Goal: Transaction & Acquisition: Purchase product/service

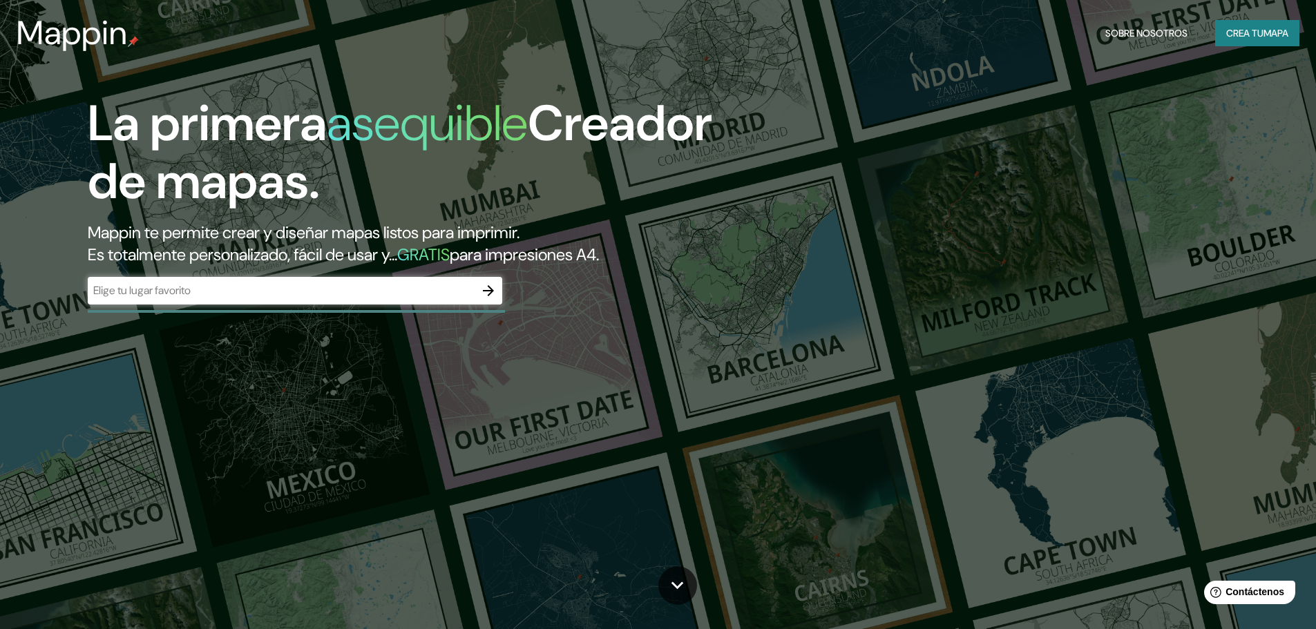
click at [284, 282] on div "​" at bounding box center [295, 291] width 415 height 28
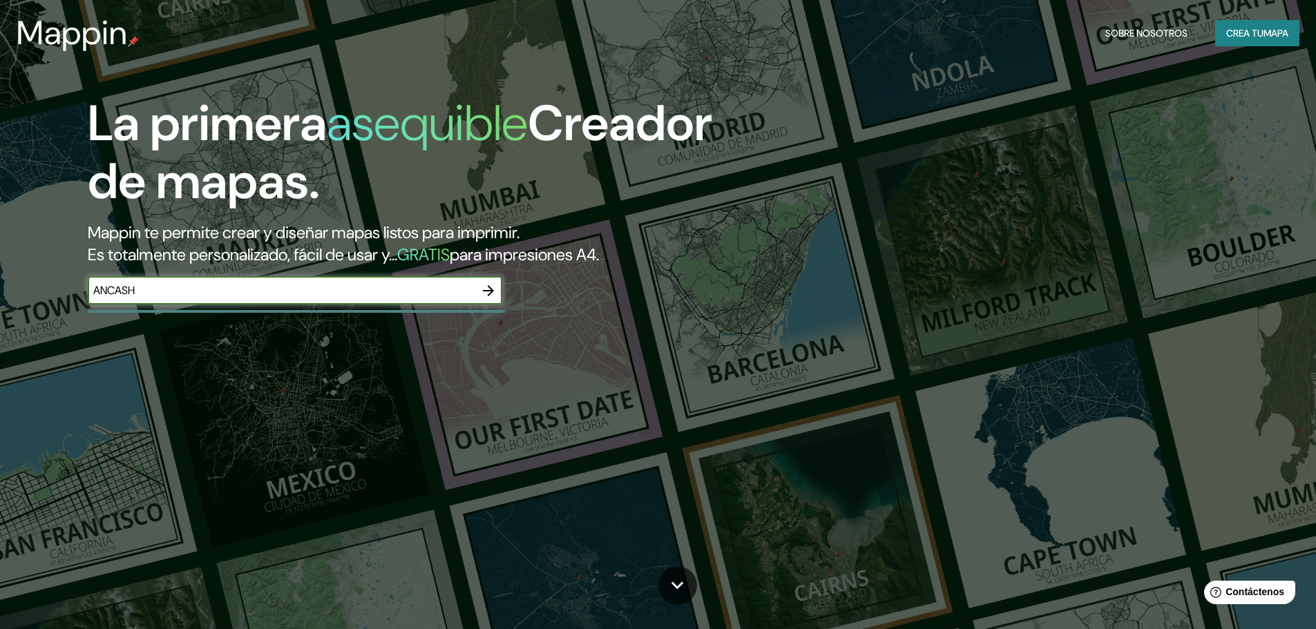
type input "ANCASH"
click at [496, 292] on icon "button" at bounding box center [488, 291] width 17 height 17
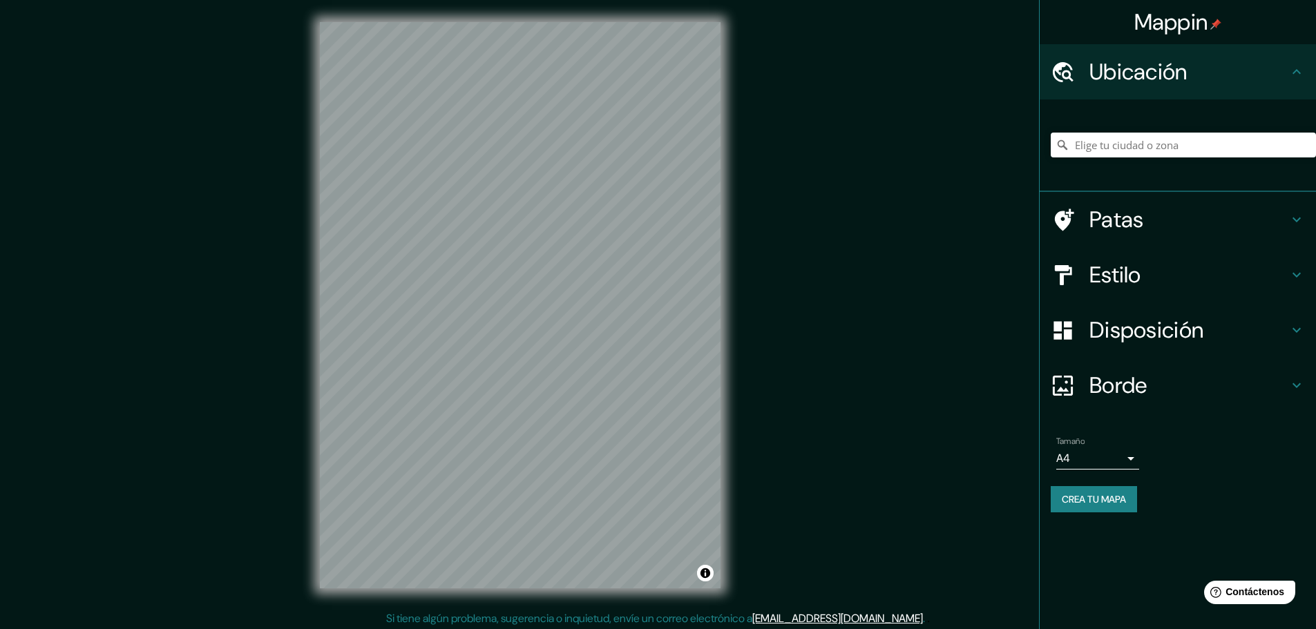
click at [1231, 221] on h4 "Patas" at bounding box center [1189, 220] width 199 height 28
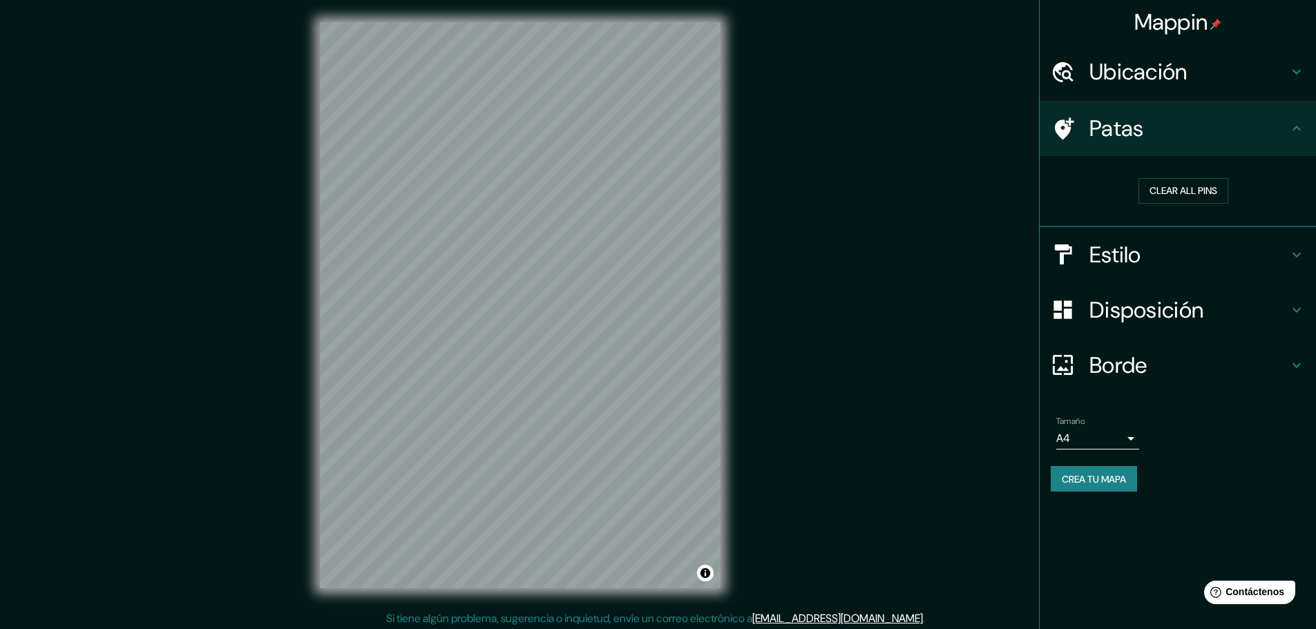
click at [1187, 260] on h4 "Estilo" at bounding box center [1189, 255] width 199 height 28
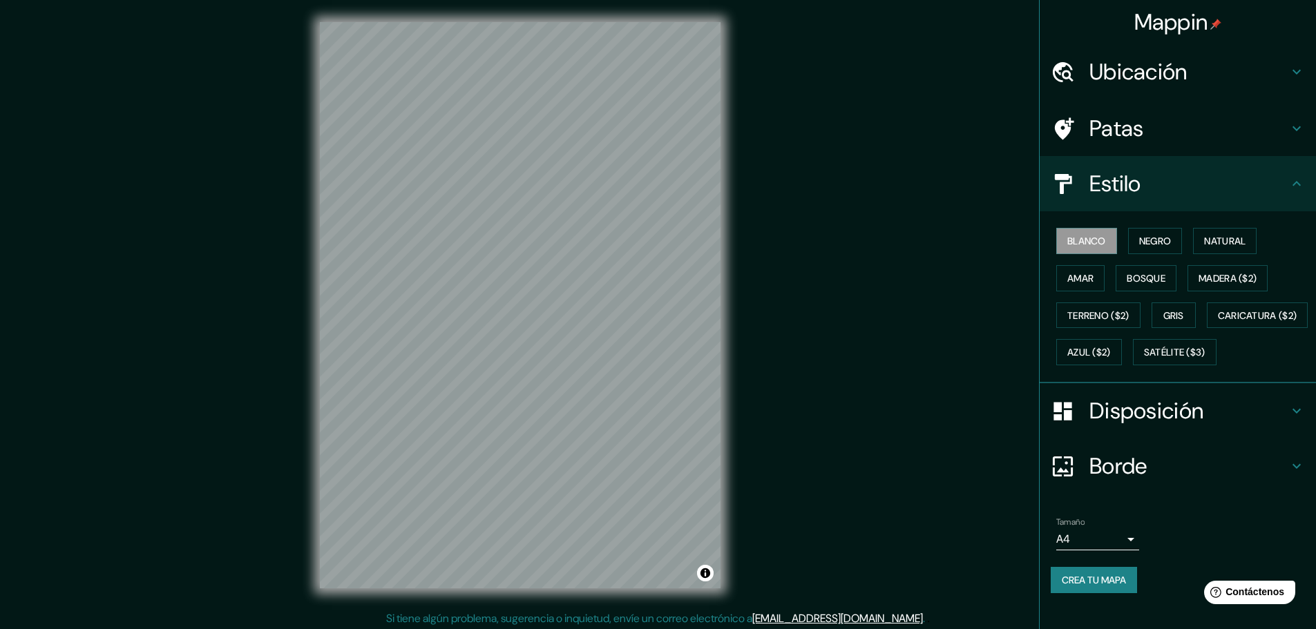
scroll to position [17, 0]
click at [1128, 424] on font "Disposición" at bounding box center [1147, 411] width 114 height 29
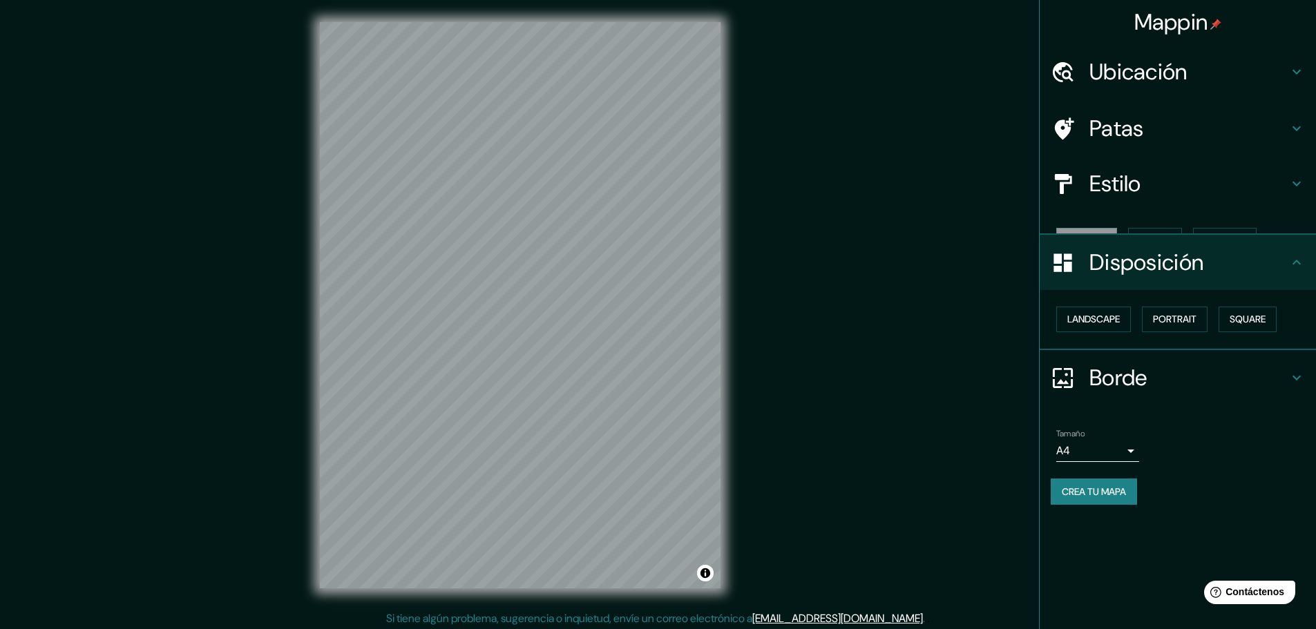
scroll to position [0, 0]
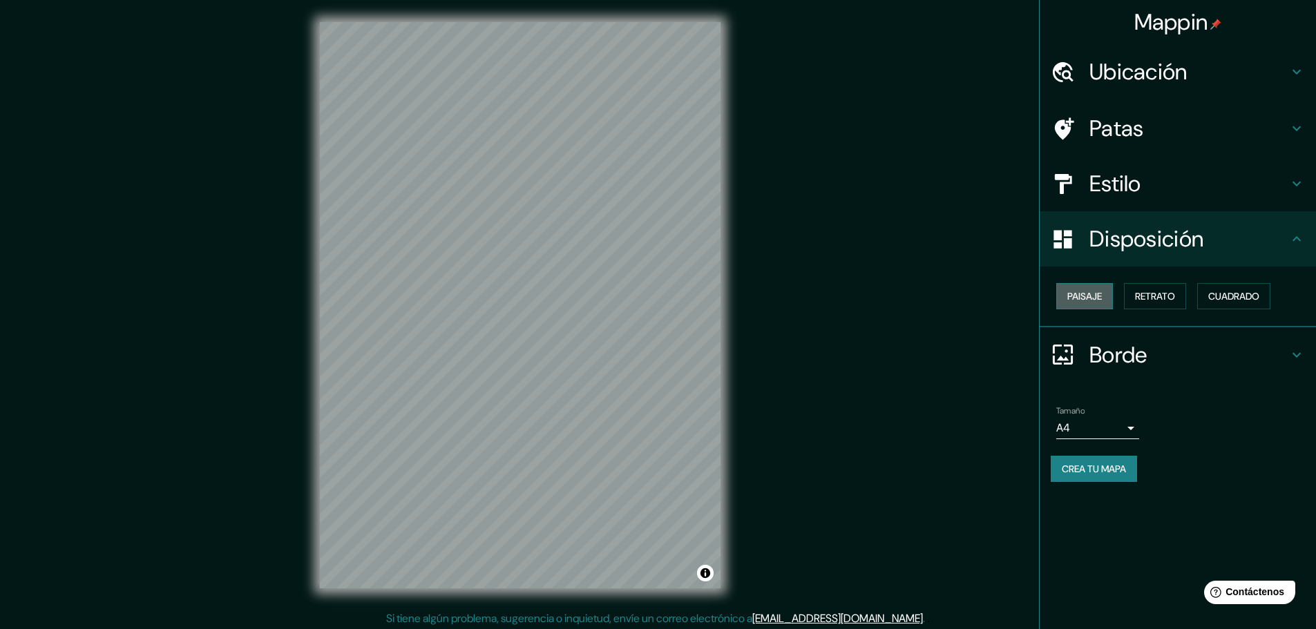
click at [1088, 301] on font "Paisaje" at bounding box center [1085, 296] width 35 height 12
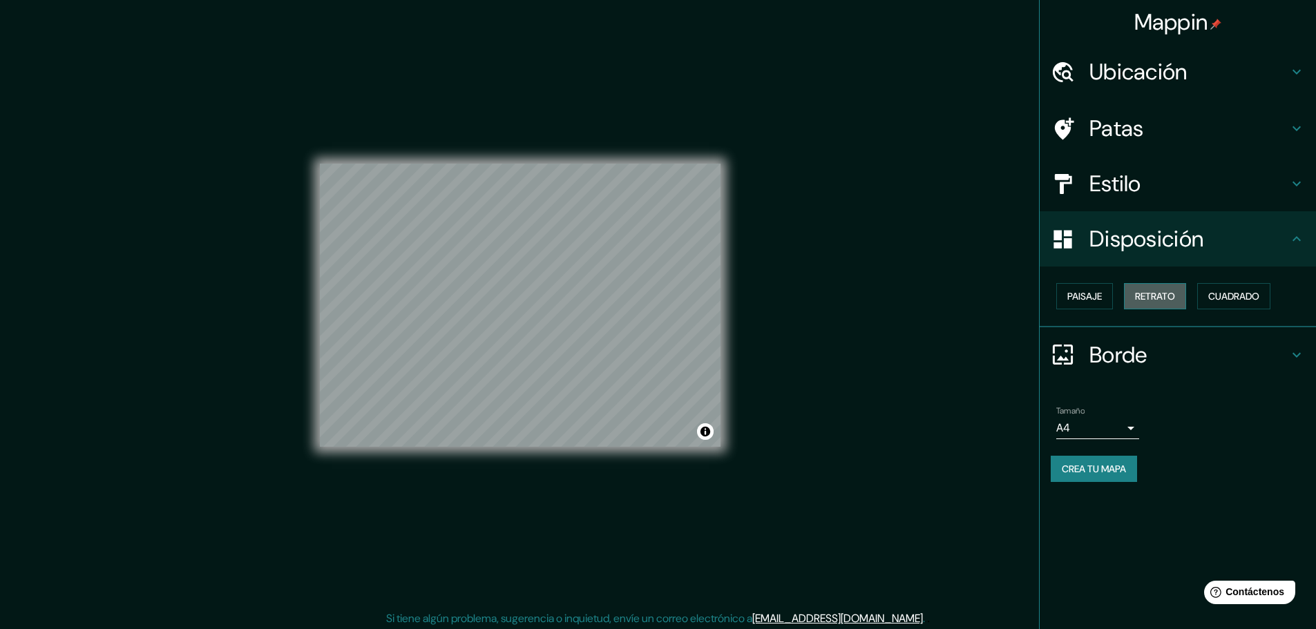
click at [1129, 291] on button "Retrato" at bounding box center [1155, 296] width 62 height 26
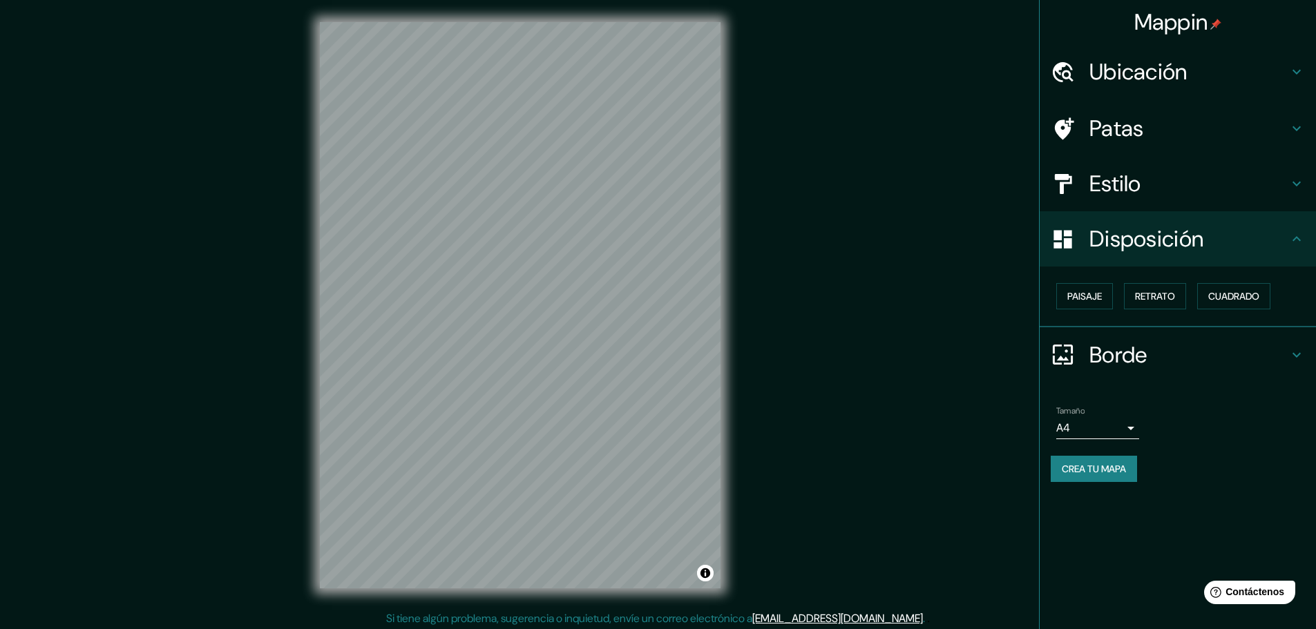
click at [1135, 354] on font "Borde" at bounding box center [1119, 355] width 58 height 29
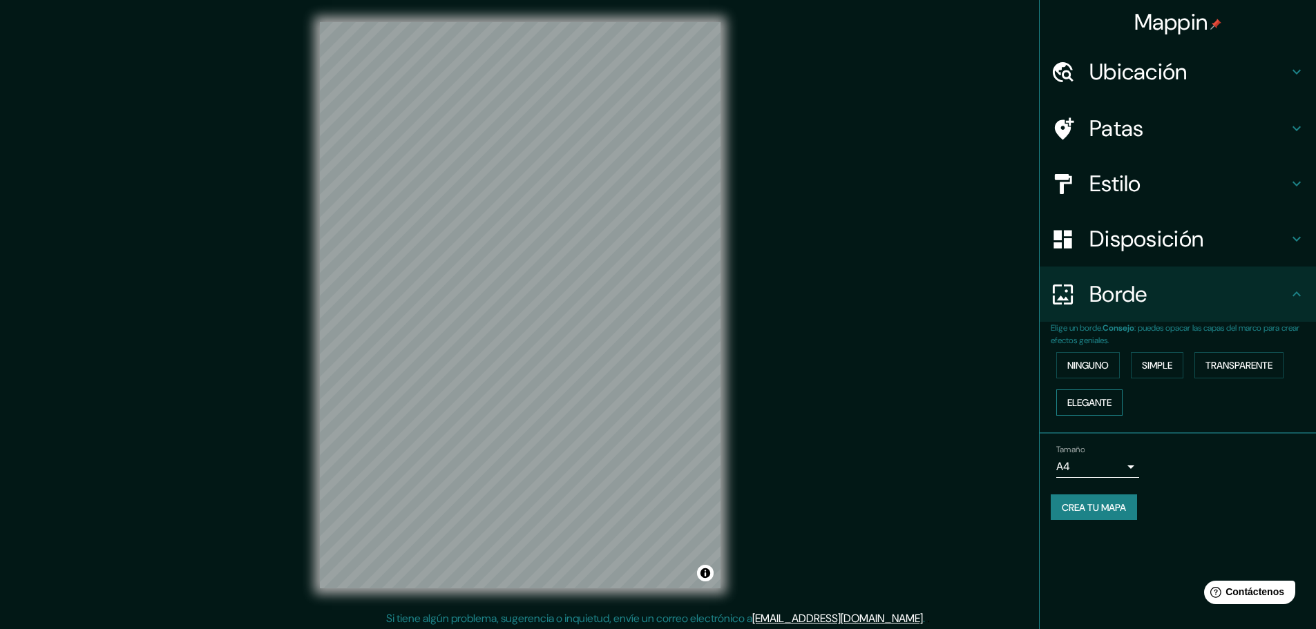
click at [1094, 400] on font "Elegante" at bounding box center [1090, 403] width 44 height 12
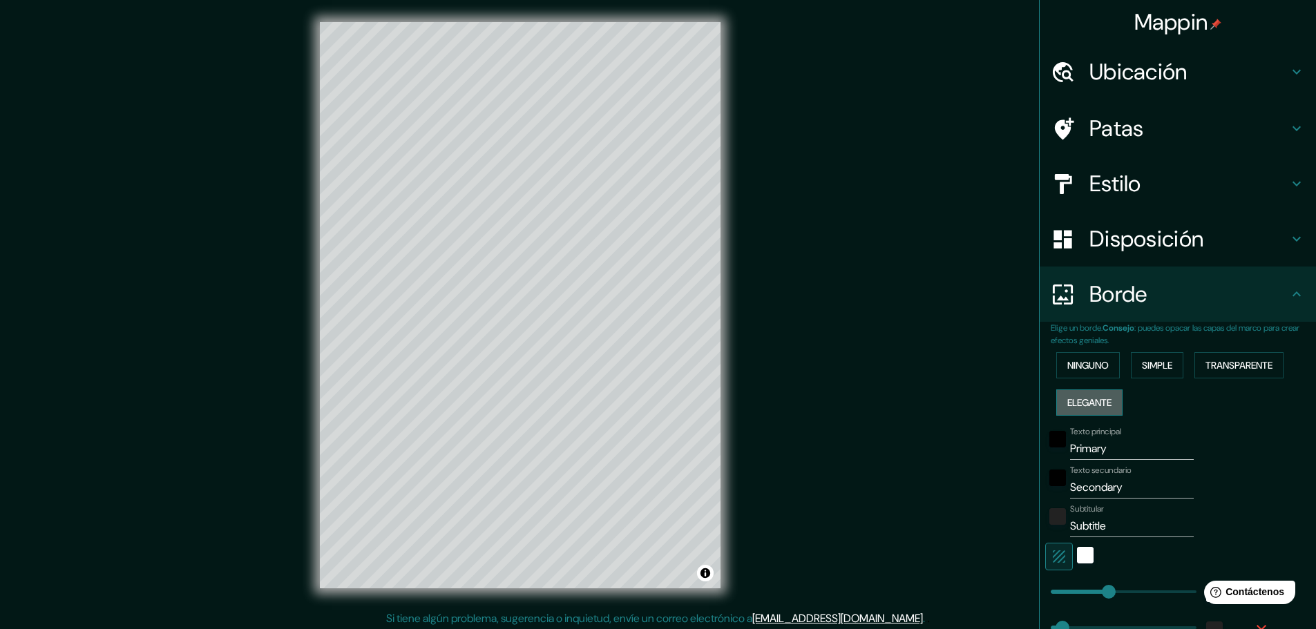
click at [1094, 400] on font "Elegante" at bounding box center [1090, 403] width 44 height 12
type input "46"
type input "23"
click at [1089, 371] on font "Ninguno" at bounding box center [1088, 365] width 41 height 12
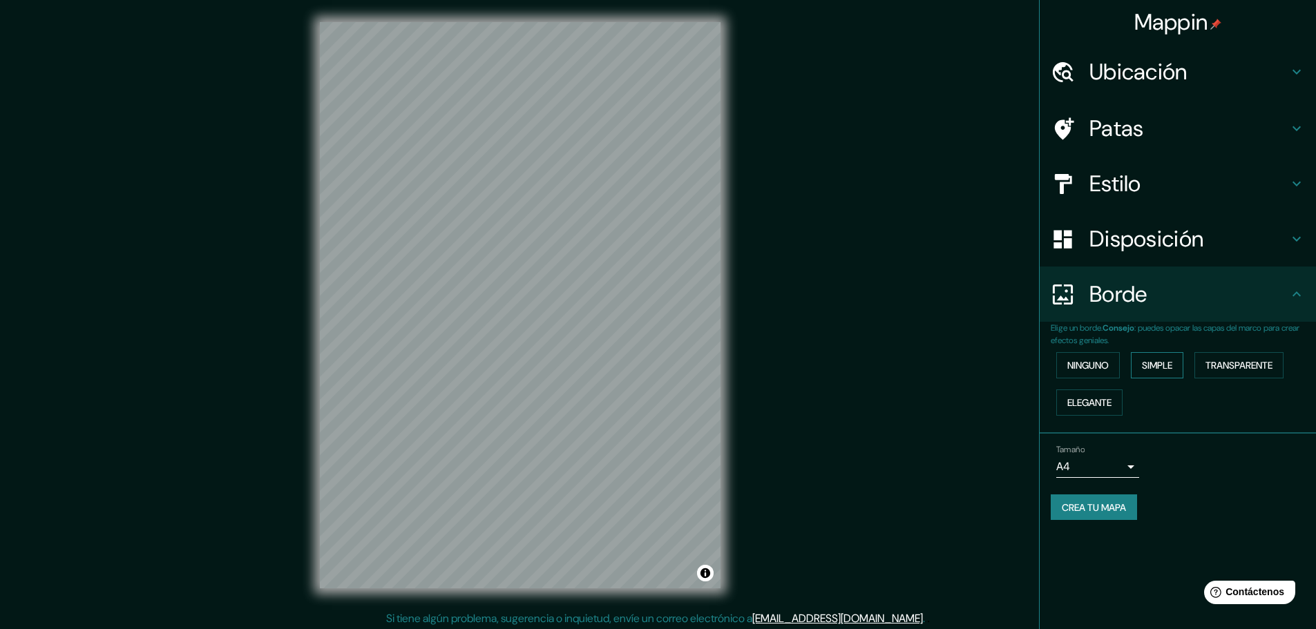
click at [1146, 366] on font "Simple" at bounding box center [1157, 365] width 30 height 12
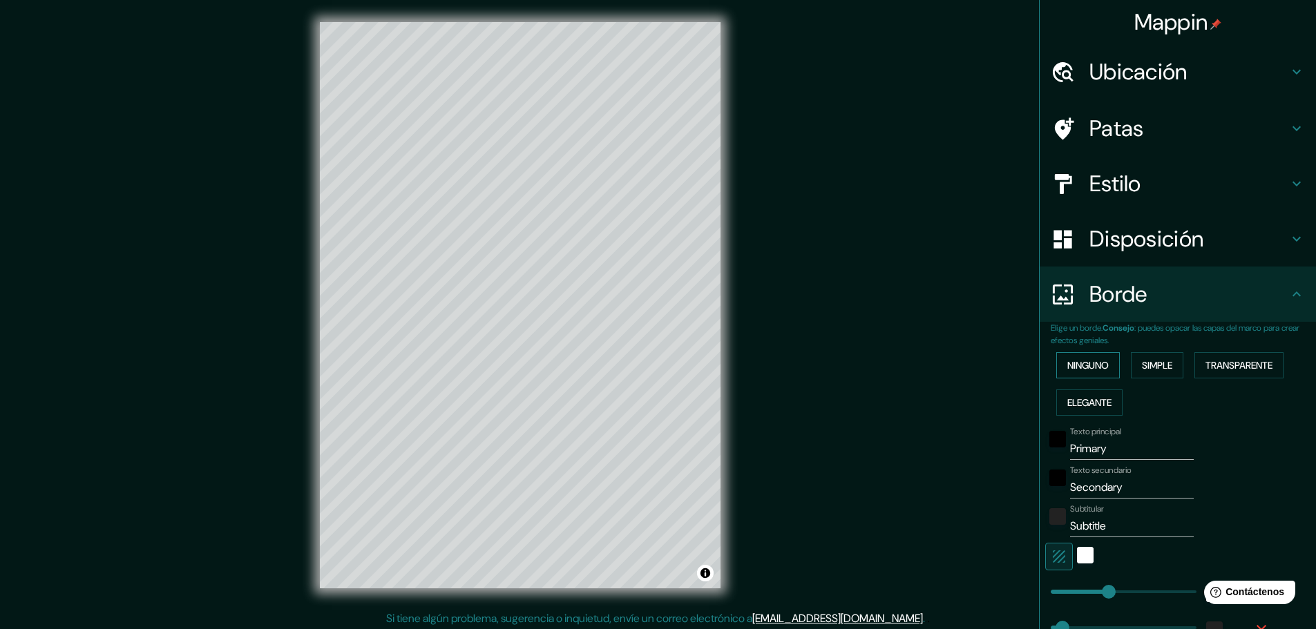
click at [1092, 371] on font "Ninguno" at bounding box center [1088, 365] width 41 height 12
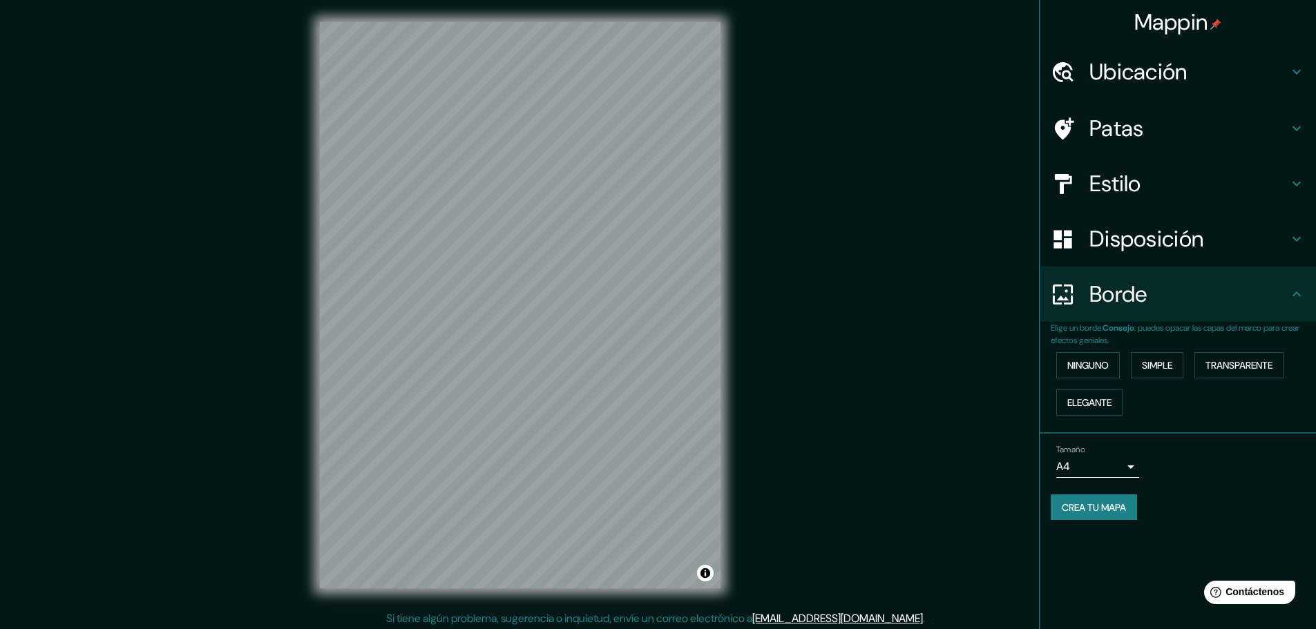
click at [1150, 77] on font "Ubicación" at bounding box center [1139, 71] width 98 height 29
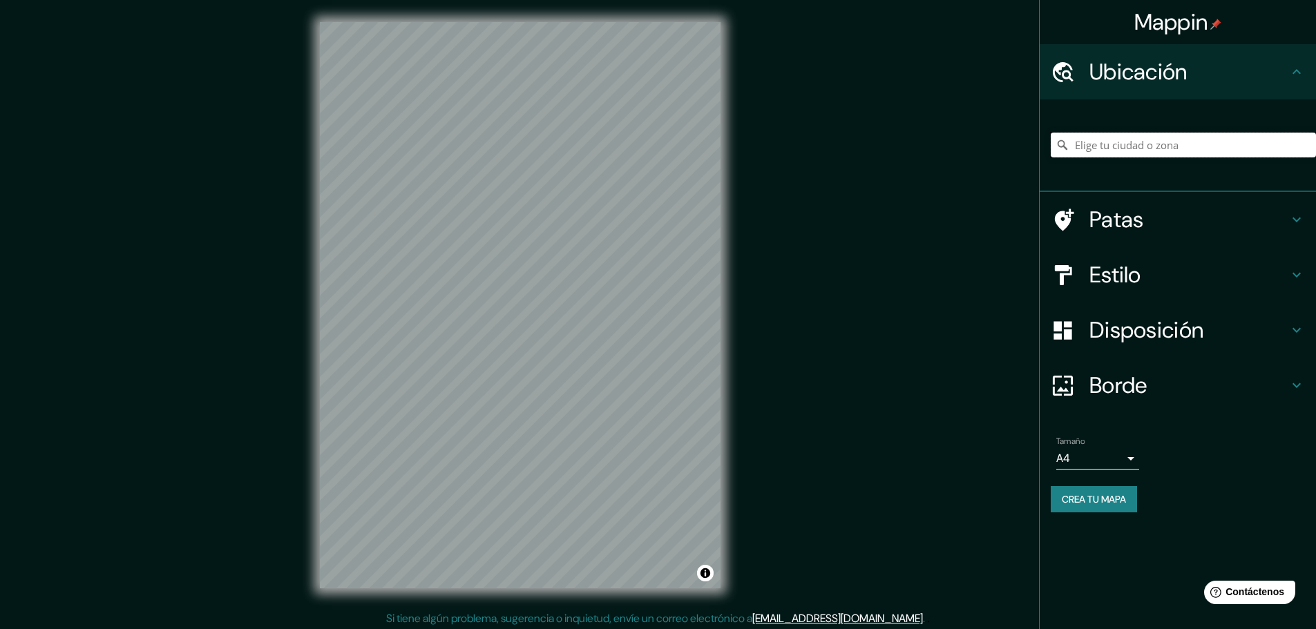
click at [1157, 146] on input "Elige tu ciudad o zona" at bounding box center [1183, 145] width 265 height 25
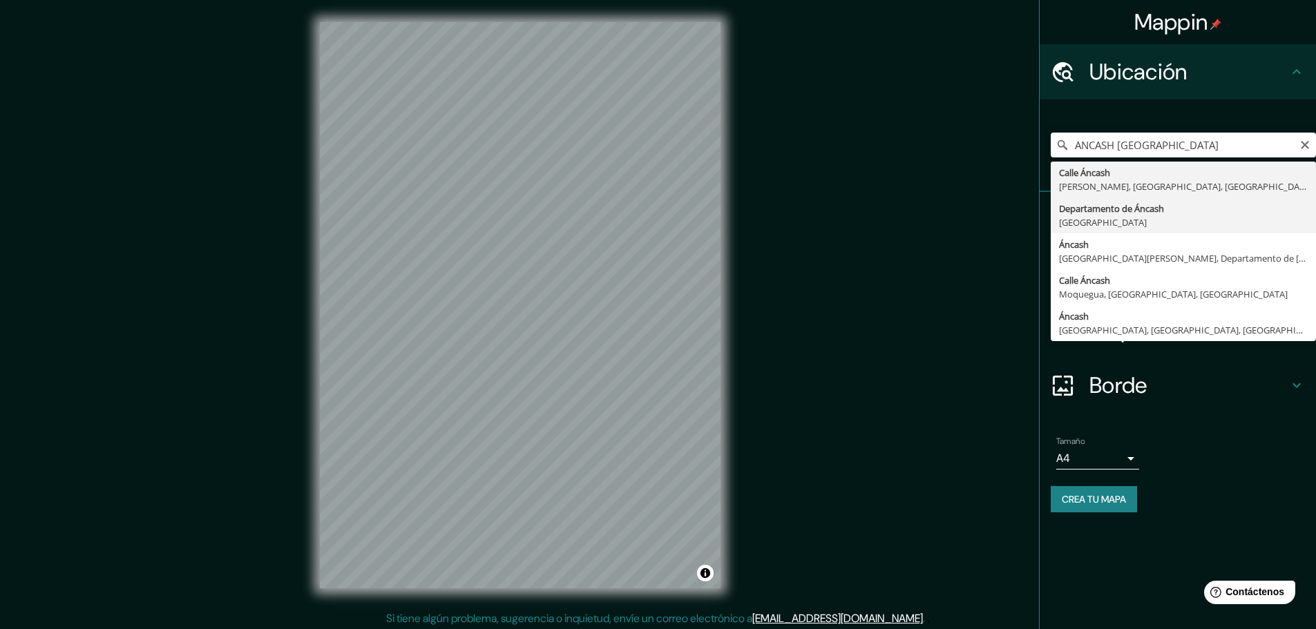
type input "Departamento de Áncash, [GEOGRAPHIC_DATA]"
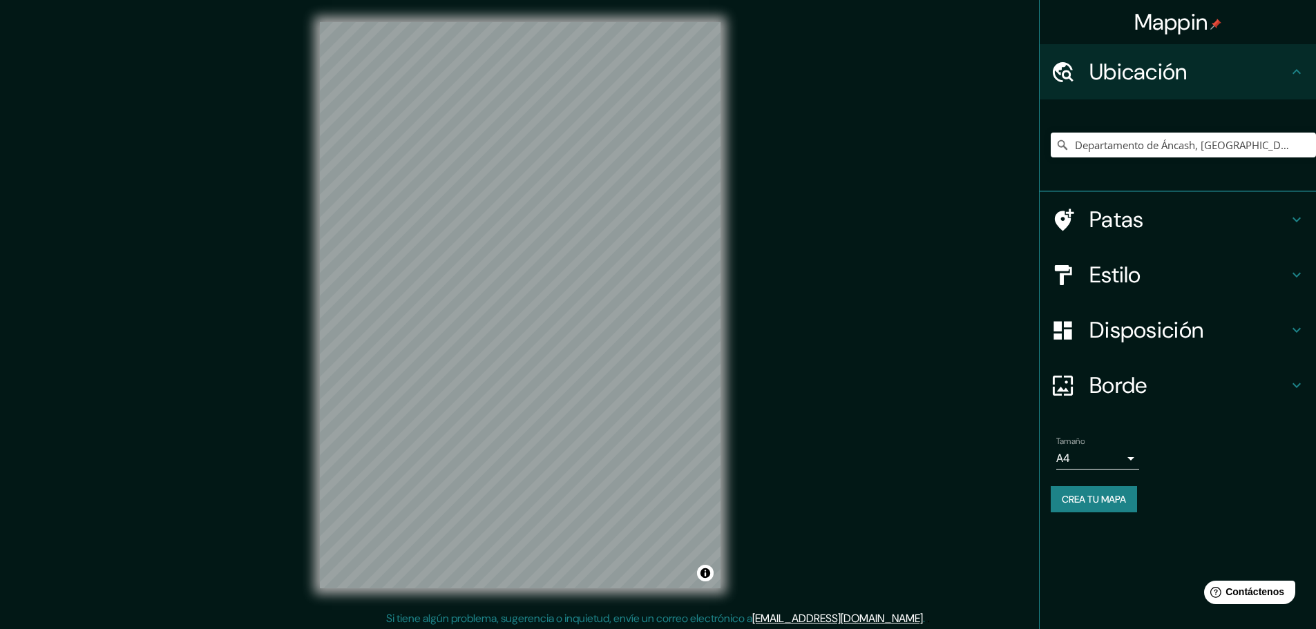
scroll to position [3, 0]
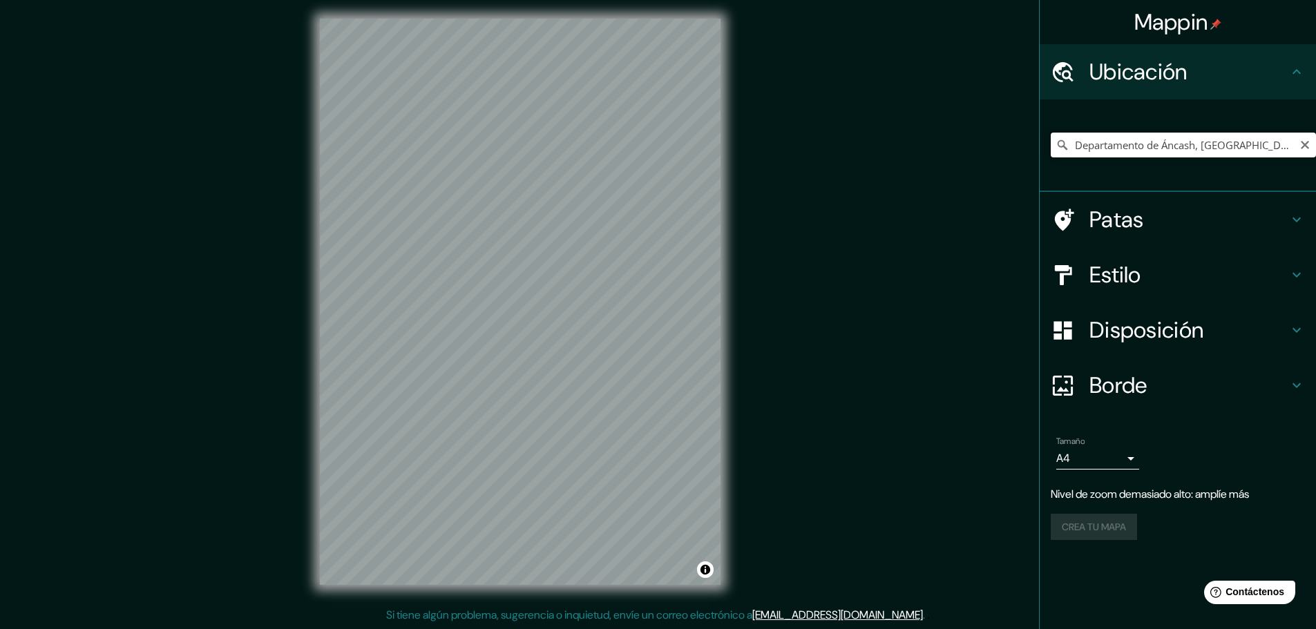
click at [1123, 142] on input "Departamento de Áncash, [GEOGRAPHIC_DATA]" at bounding box center [1183, 145] width 265 height 25
click at [1270, 149] on input "Departamento de Áncash, [GEOGRAPHIC_DATA]" at bounding box center [1183, 145] width 265 height 25
click at [1122, 464] on body "Mappin Ubicación Departamento de [GEOGRAPHIC_DATA], [GEOGRAPHIC_DATA] Patas Est…" at bounding box center [658, 311] width 1316 height 629
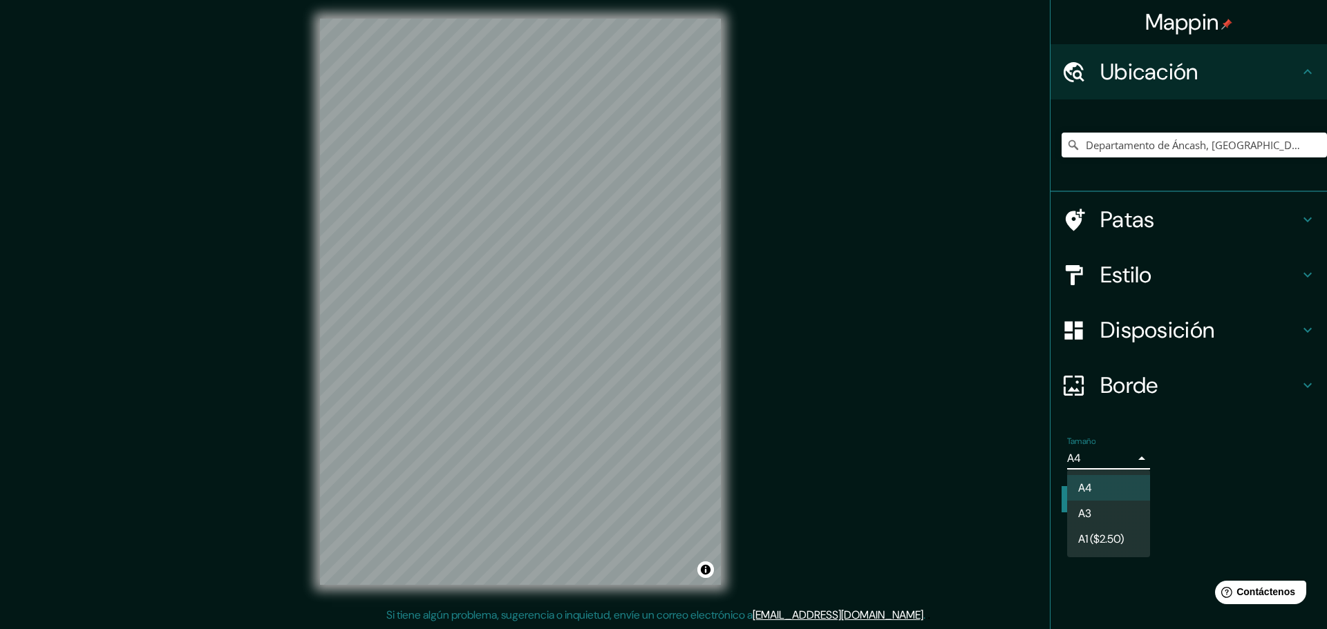
click at [1121, 515] on li "A3" at bounding box center [1108, 514] width 83 height 26
type input "a4"
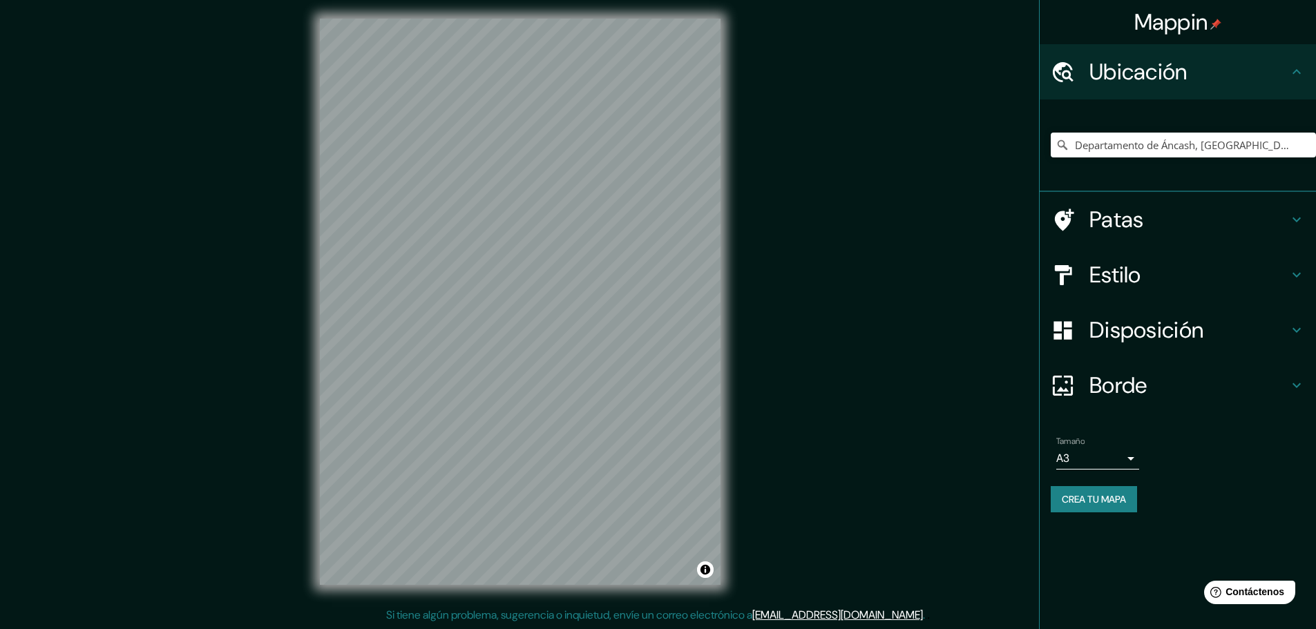
click at [1112, 507] on font "Crea tu mapa" at bounding box center [1094, 500] width 64 height 18
